Goal: Task Accomplishment & Management: Manage account settings

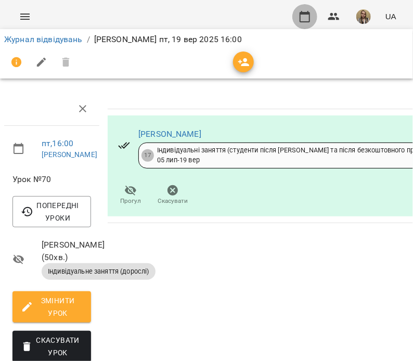
click at [307, 16] on icon "button" at bounding box center [304, 16] width 12 height 12
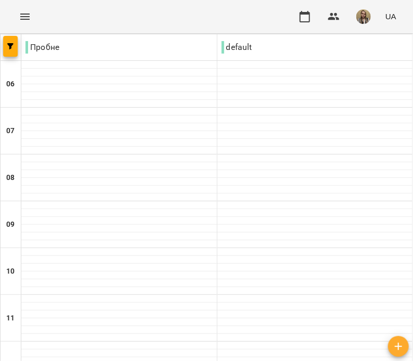
scroll to position [208, 0]
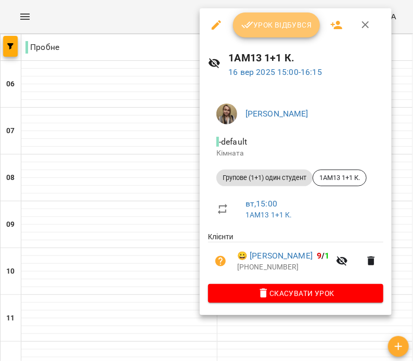
click at [272, 28] on span "Урок відбувся" at bounding box center [276, 25] width 71 height 12
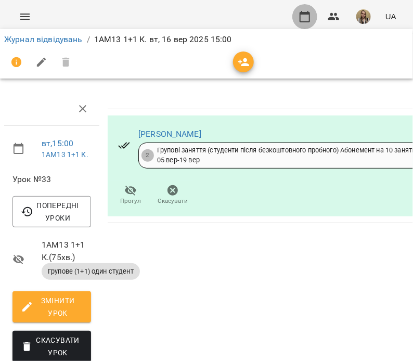
click at [308, 18] on icon "button" at bounding box center [304, 16] width 12 height 12
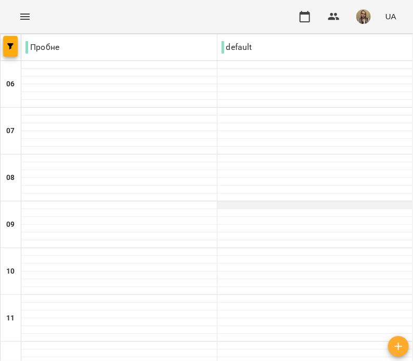
scroll to position [260, 0]
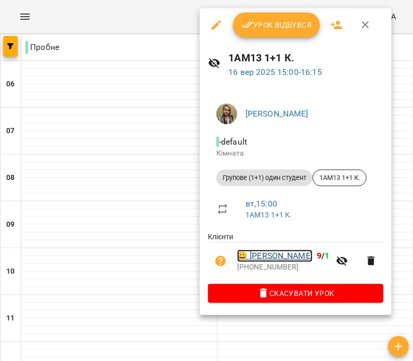
click at [285, 254] on link "😀 Зрайло Тетяна Іванівна" at bounding box center [274, 256] width 75 height 12
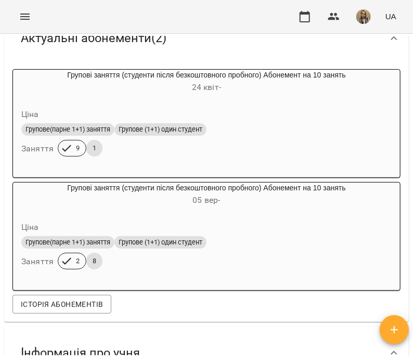
scroll to position [52, 0]
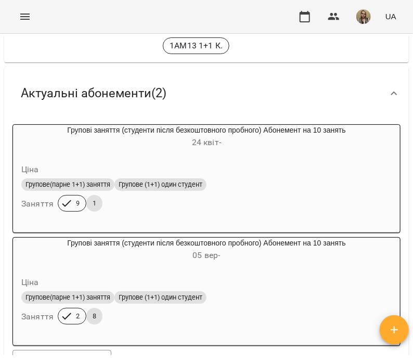
click at [224, 156] on div "Ціна Групове(парне 1+1) заняття Групове (1+1) один студент Заняття 9 1" at bounding box center [206, 189] width 387 height 71
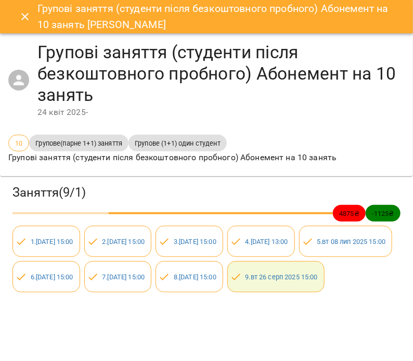
click at [25, 17] on icon "Close" at bounding box center [24, 16] width 7 height 7
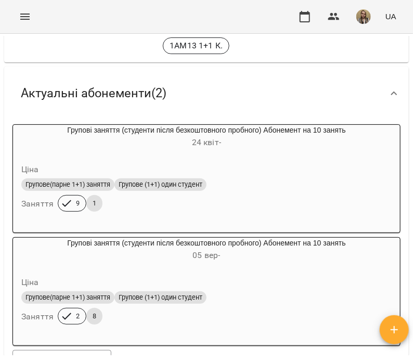
scroll to position [104, 0]
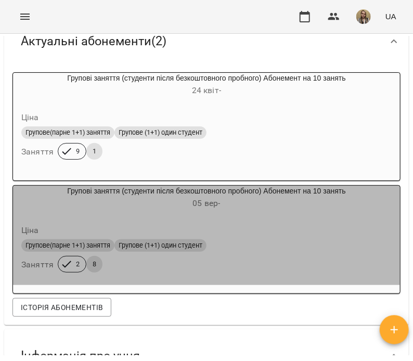
click at [287, 194] on div "Групові заняття (студенти після безкоштовного пробного) Абонемент на 10 занять …" at bounding box center [206, 198] width 387 height 25
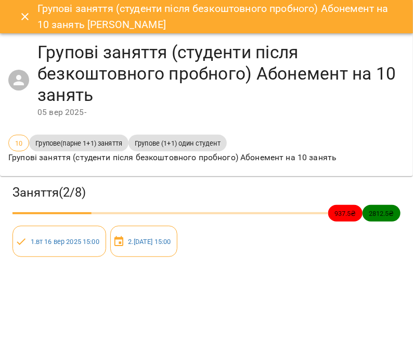
click at [19, 12] on icon "Close" at bounding box center [25, 16] width 12 height 12
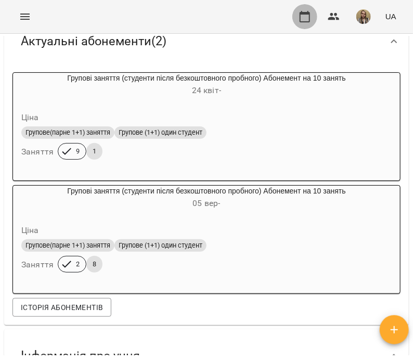
click at [306, 16] on icon "button" at bounding box center [304, 16] width 12 height 12
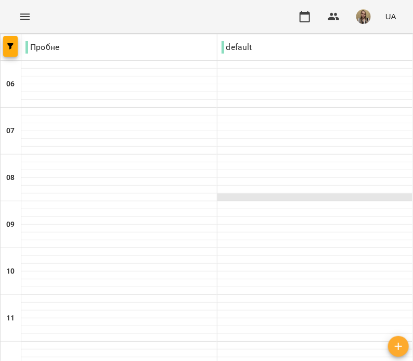
scroll to position [416, 0]
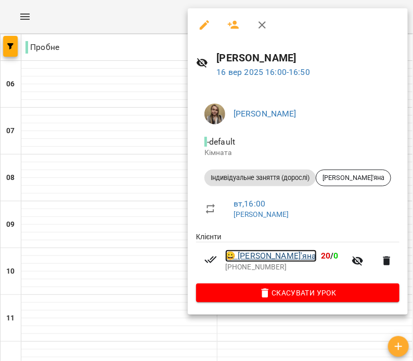
click at [277, 258] on link "😀 Нагорняк Мар'яна" at bounding box center [270, 256] width 91 height 12
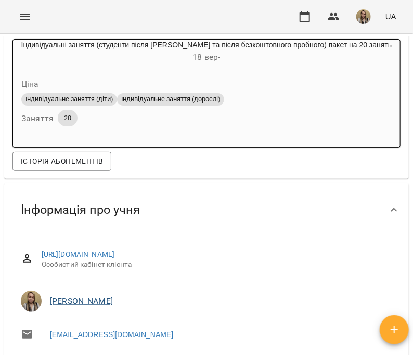
scroll to position [104, 0]
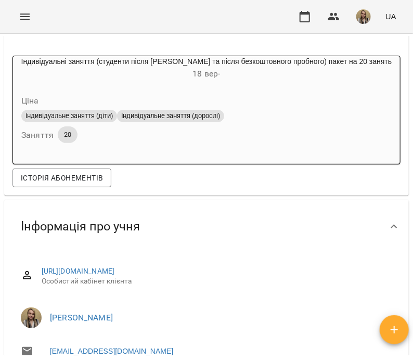
click at [146, 63] on div "Індивідуальні заняття (студенти після вебінару та після безкоштовного пробного)…" at bounding box center [206, 68] width 387 height 25
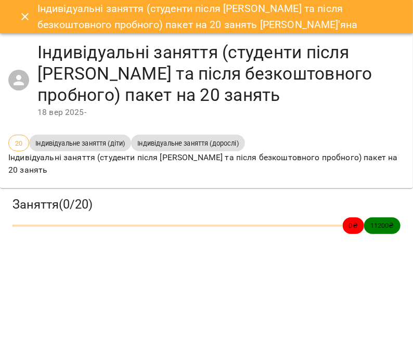
click at [23, 14] on icon "Close" at bounding box center [25, 16] width 12 height 12
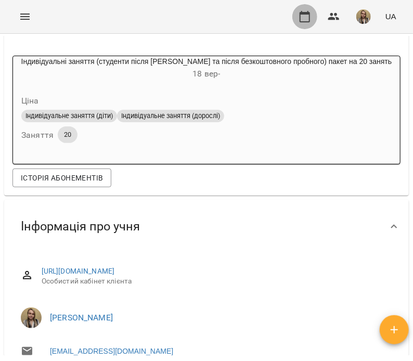
click at [305, 17] on icon "button" at bounding box center [304, 16] width 12 height 12
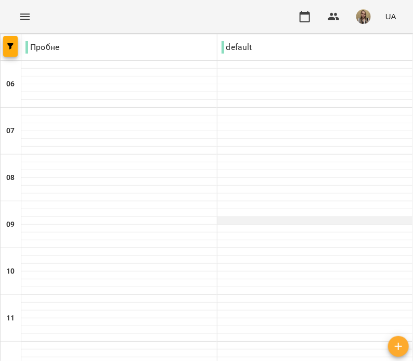
scroll to position [468, 0]
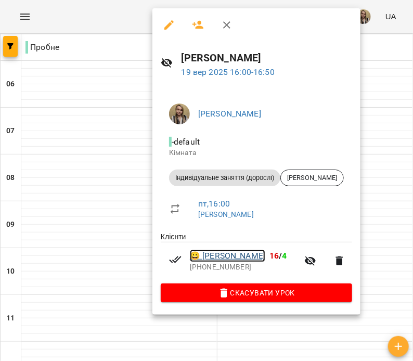
click at [263, 257] on link "😀 Паливода Тетяна Геннадіївна" at bounding box center [227, 256] width 75 height 12
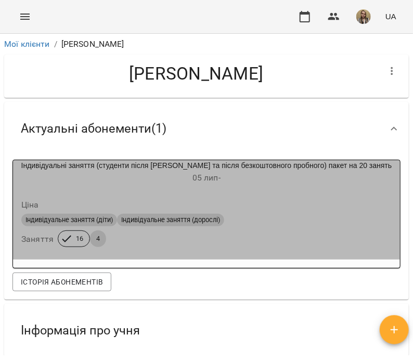
click at [255, 166] on div "Індивідуальні заняття (студенти після вебінару та після безкоштовного пробного)…" at bounding box center [206, 172] width 387 height 25
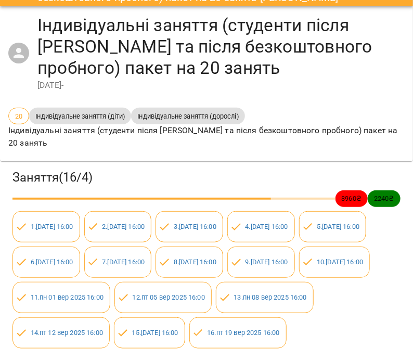
scroll to position [106, 0]
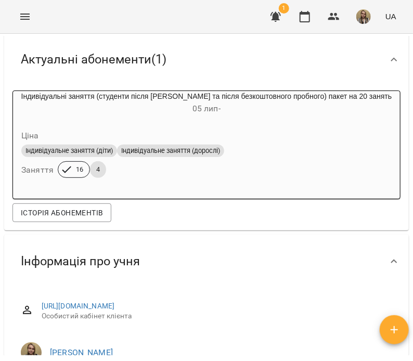
scroll to position [52, 0]
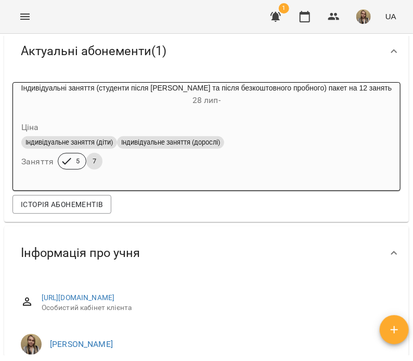
scroll to position [52, 0]
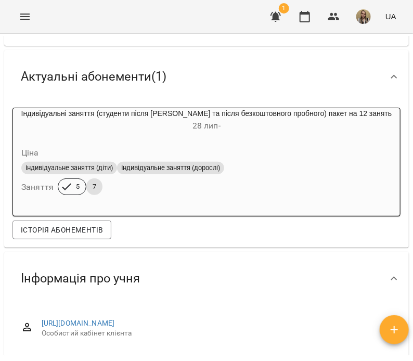
click at [233, 112] on div "Індивідуальні заняття (студенти після вебінару та після безкоштовного пробного)…" at bounding box center [206, 120] width 387 height 25
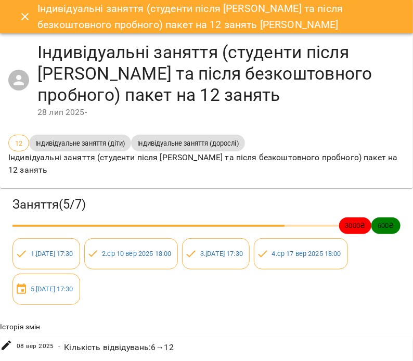
scroll to position [0, 0]
